Goal: Task Accomplishment & Management: Manage account settings

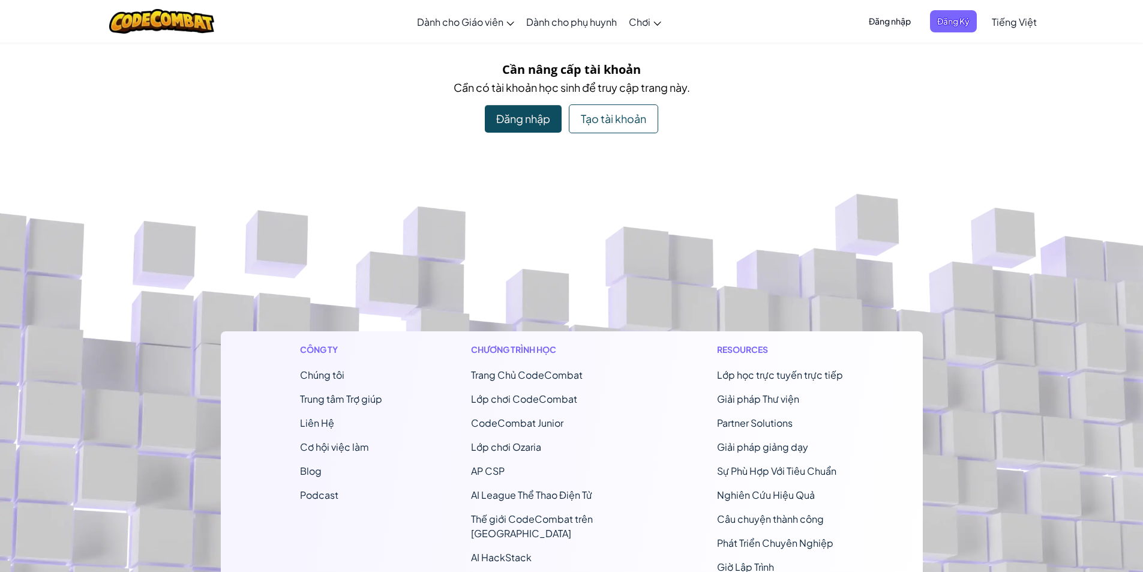
click at [594, 114] on div "Tạo tài khoản" at bounding box center [613, 118] width 89 height 29
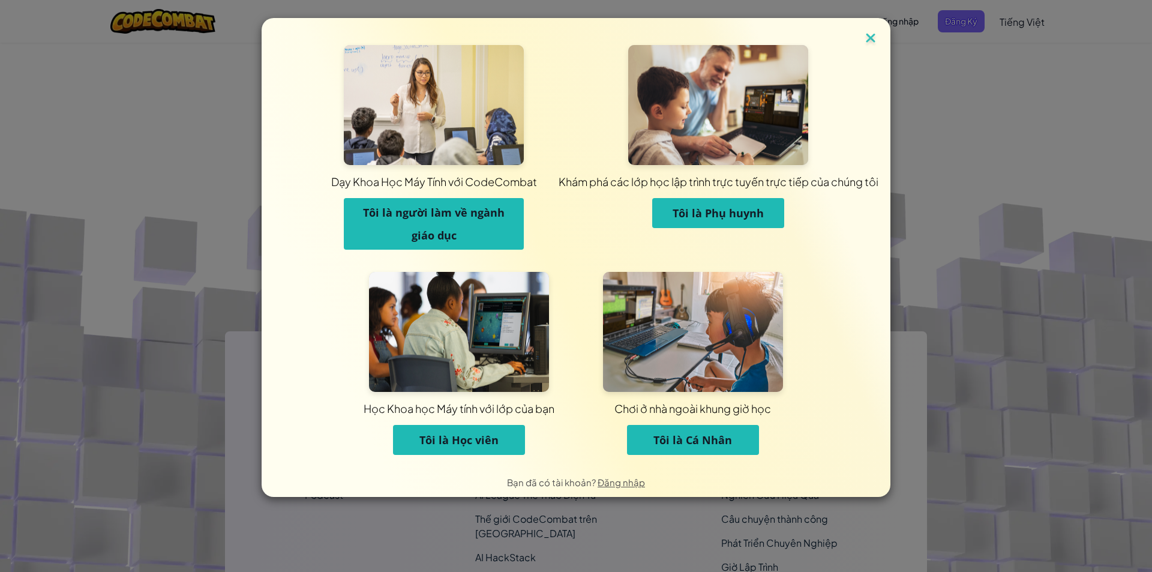
click at [868, 35] on img at bounding box center [871, 39] width 16 height 18
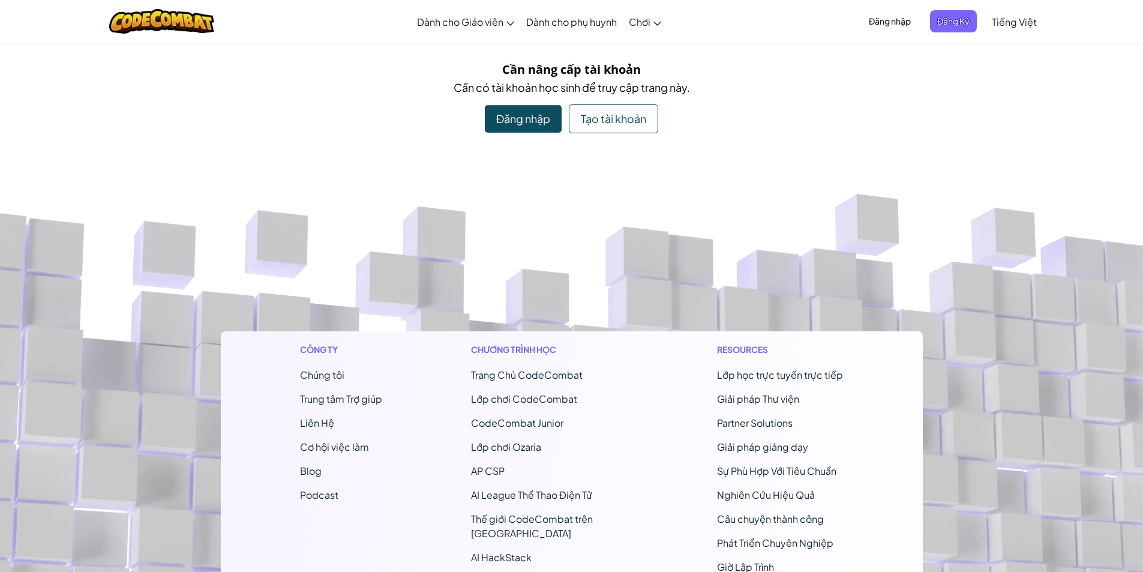
click at [512, 128] on div "Đăng nhập" at bounding box center [523, 119] width 77 height 28
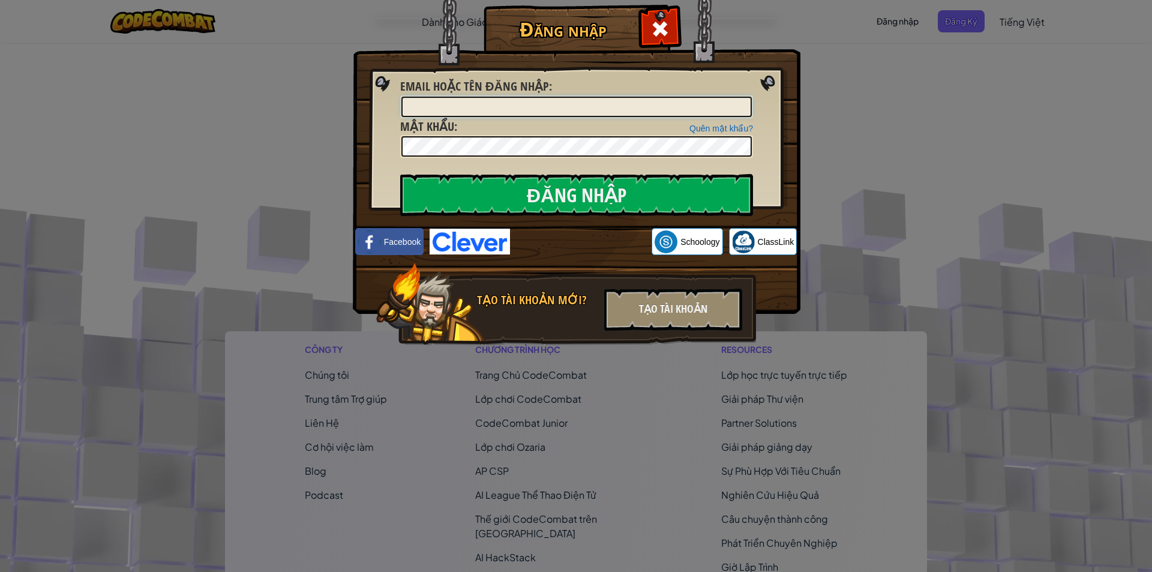
click at [451, 99] on input "Email hoặc tên đăng nhập :" at bounding box center [576, 107] width 350 height 20
type input "stu00039d"
drag, startPoint x: 692, startPoint y: 176, endPoint x: 692, endPoint y: 183, distance: 7.2
click at [692, 183] on input "Đăng nhập" at bounding box center [576, 195] width 353 height 42
click at [571, 200] on input "Đăng nhập" at bounding box center [576, 195] width 353 height 42
